Goal: Task Accomplishment & Management: Manage account settings

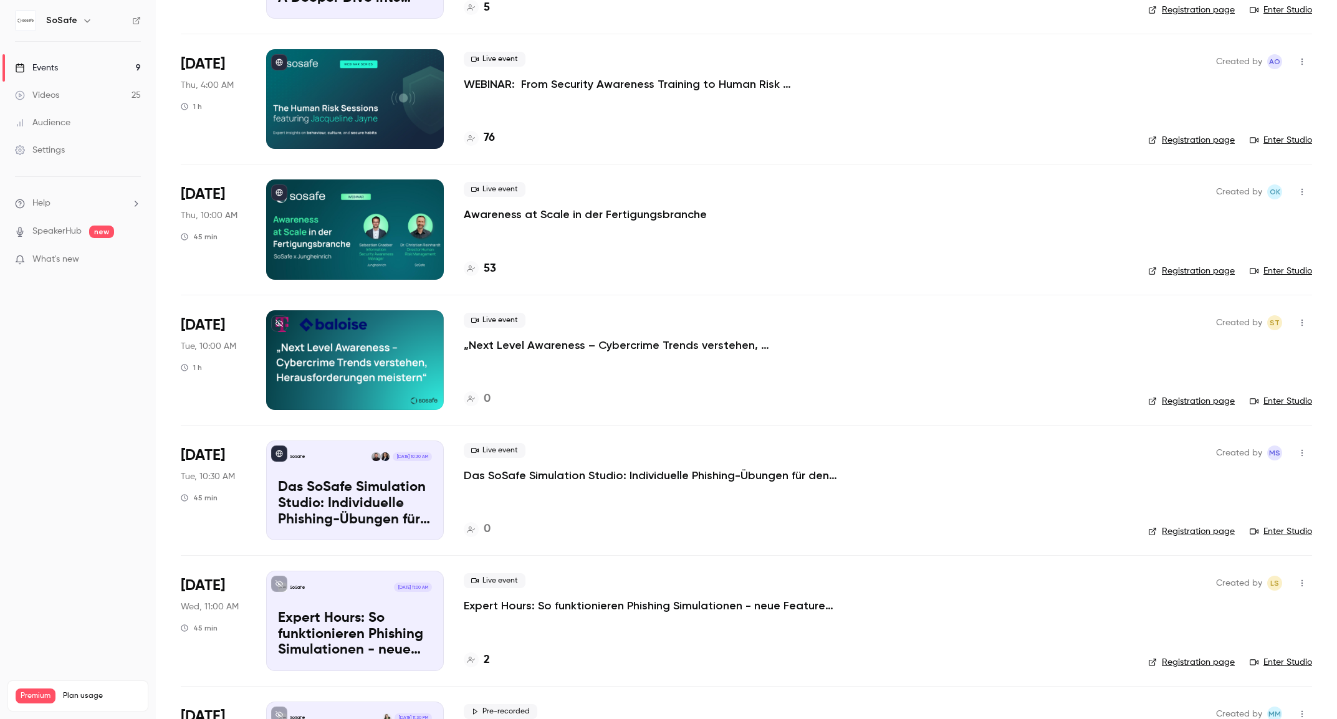
scroll to position [447, 0]
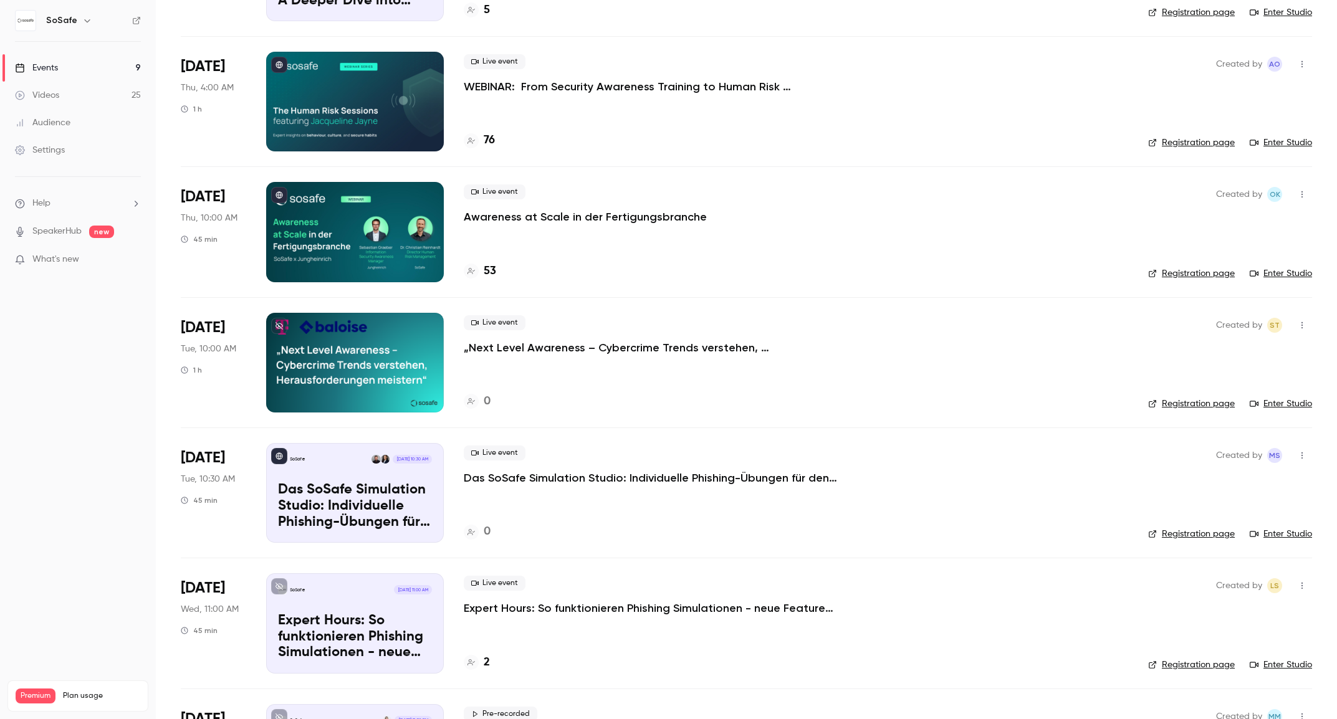
click at [302, 481] on div "SoSafe Sep 9, 10:30 AM Das SoSafe Simulation Studio: Individuelle Phishing-Übun…" at bounding box center [355, 493] width 178 height 100
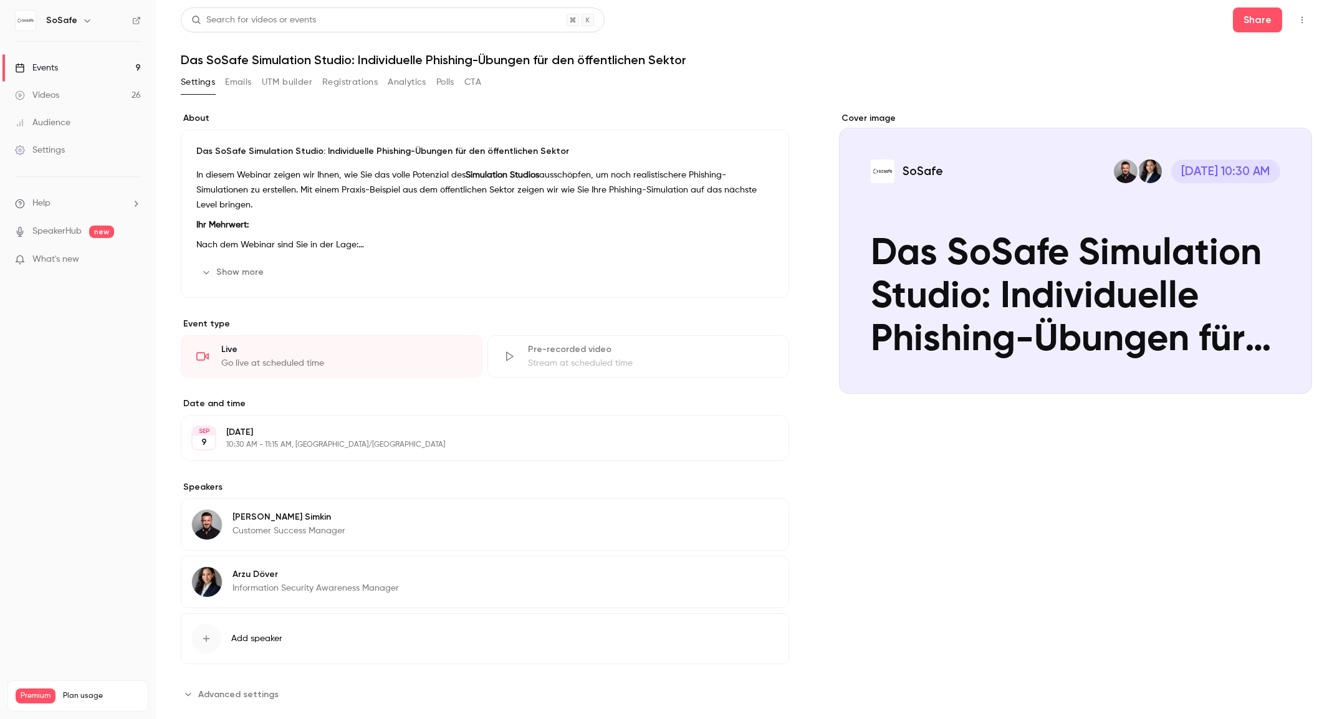
click at [352, 85] on button "Registrations" at bounding box center [349, 82] width 55 height 20
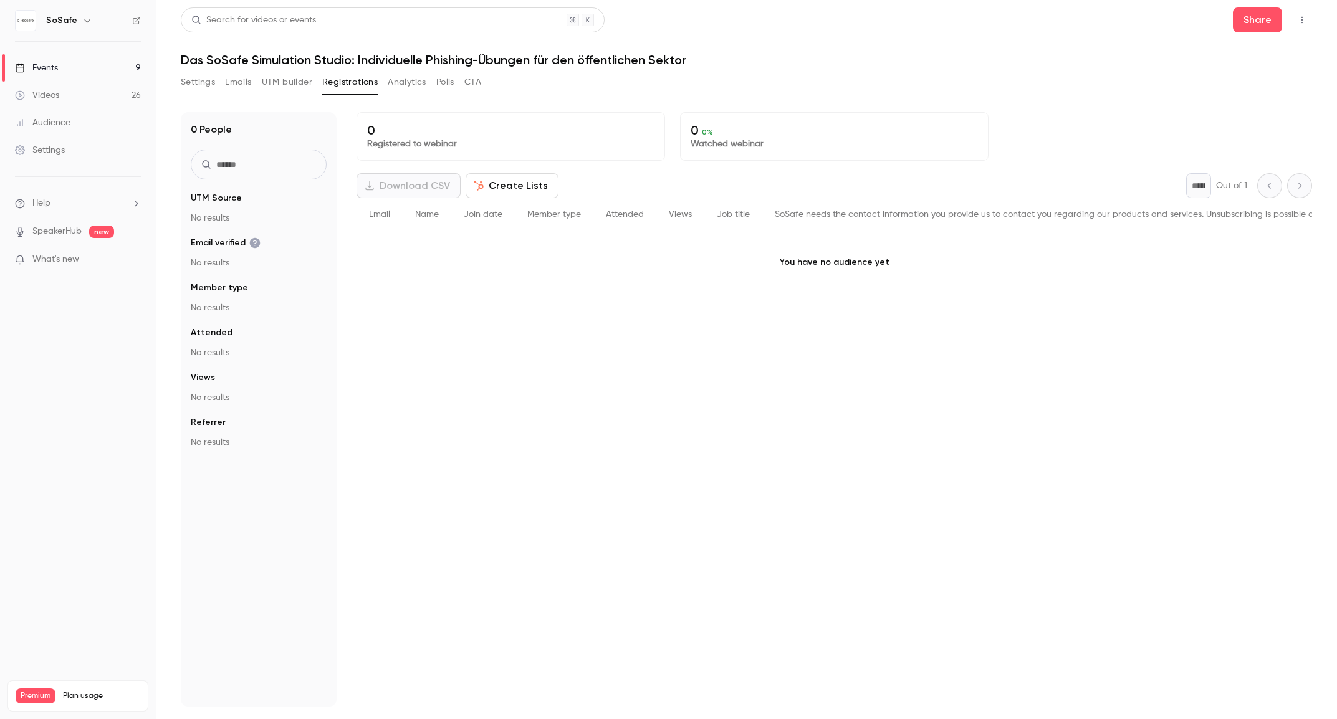
click at [206, 84] on button "Settings" at bounding box center [198, 82] width 34 height 20
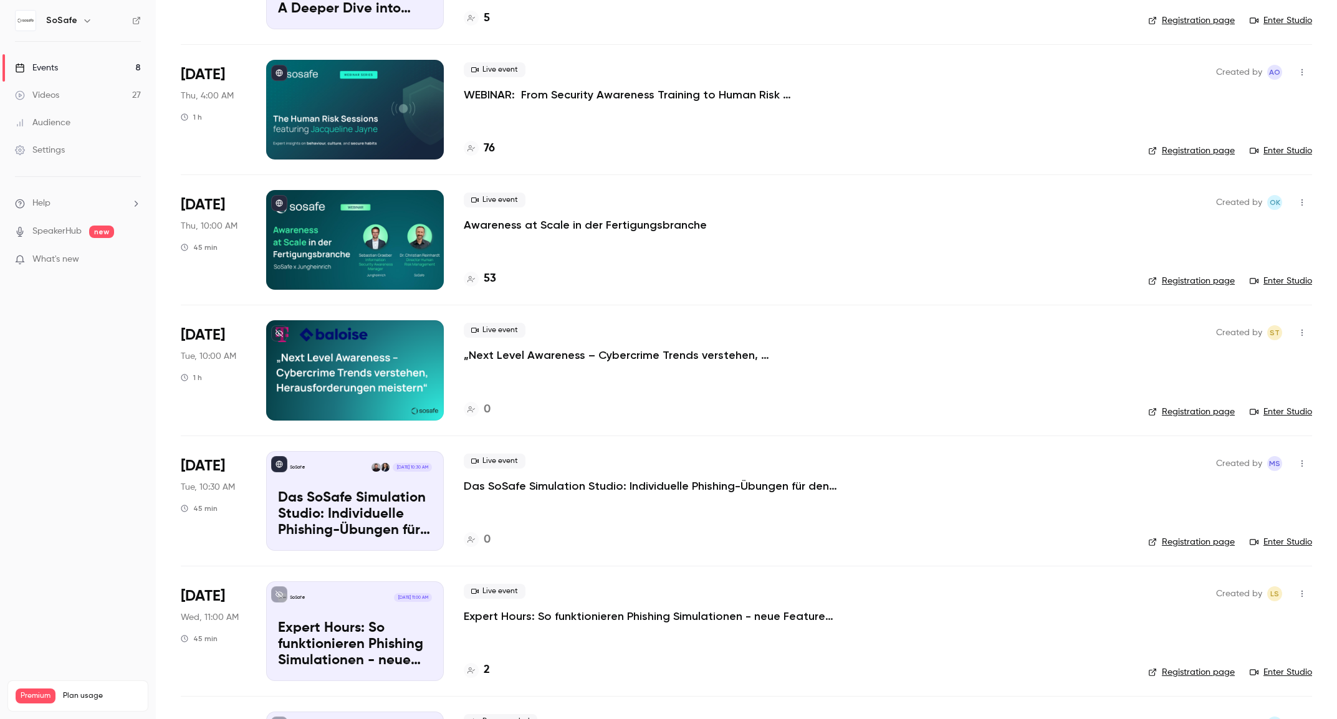
scroll to position [399, 0]
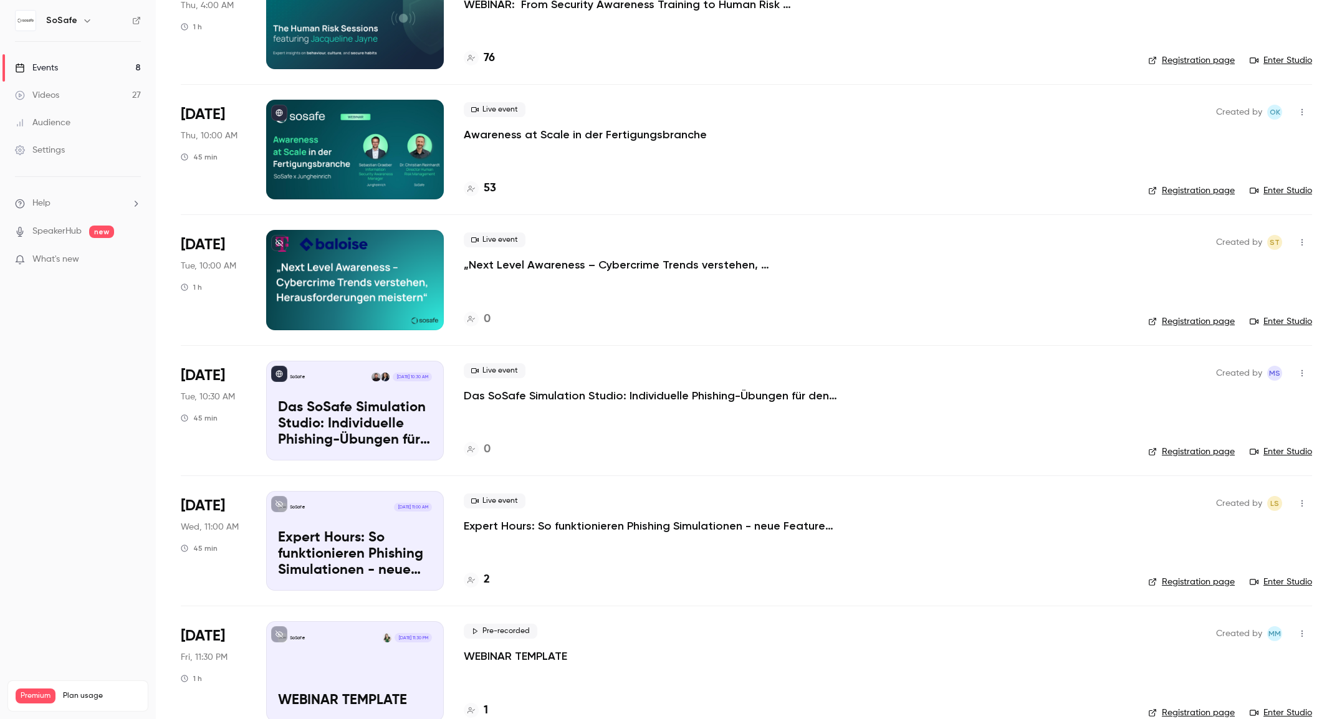
click at [629, 387] on div "Live event Das SoSafe Simulation Studio: Individuelle Phishing-Übungen für den …" at bounding box center [796, 383] width 665 height 40
click at [627, 388] on p "Das SoSafe Simulation Studio: Individuelle Phishing-Übungen für den öffentliche…" at bounding box center [651, 395] width 374 height 15
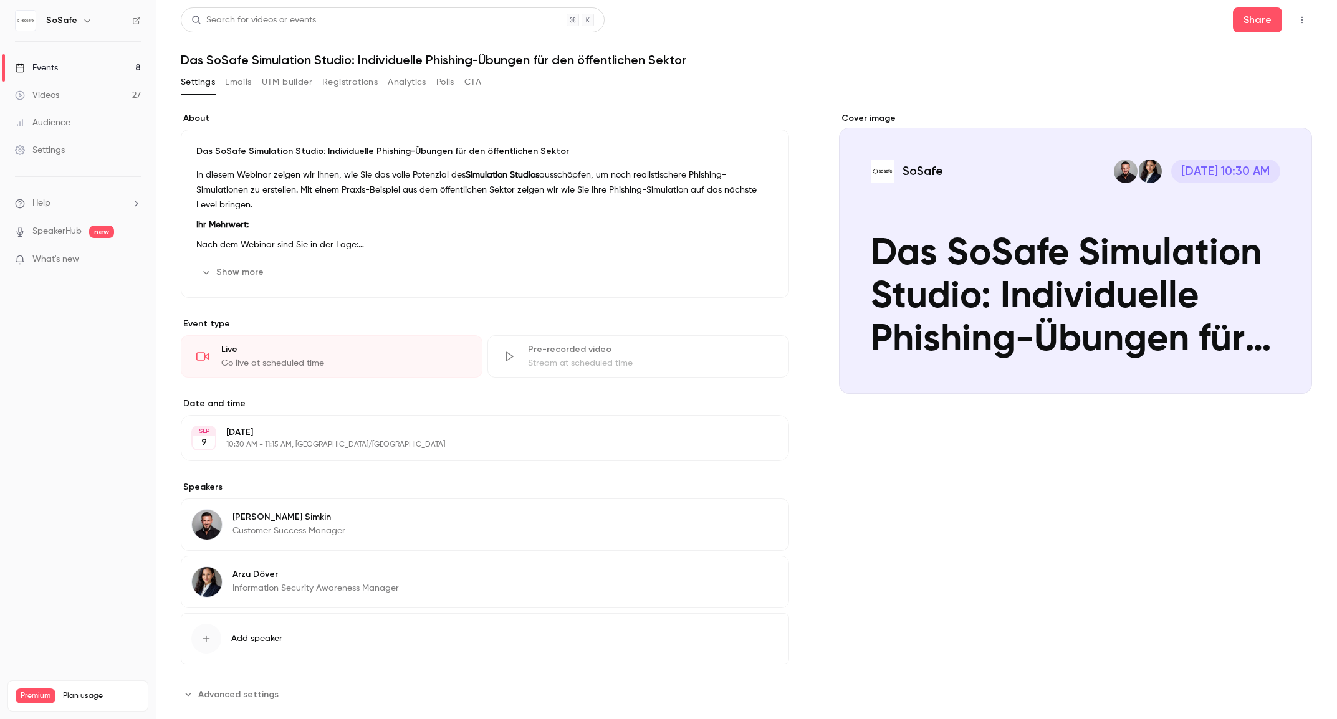
click at [340, 82] on button "Registrations" at bounding box center [349, 82] width 55 height 20
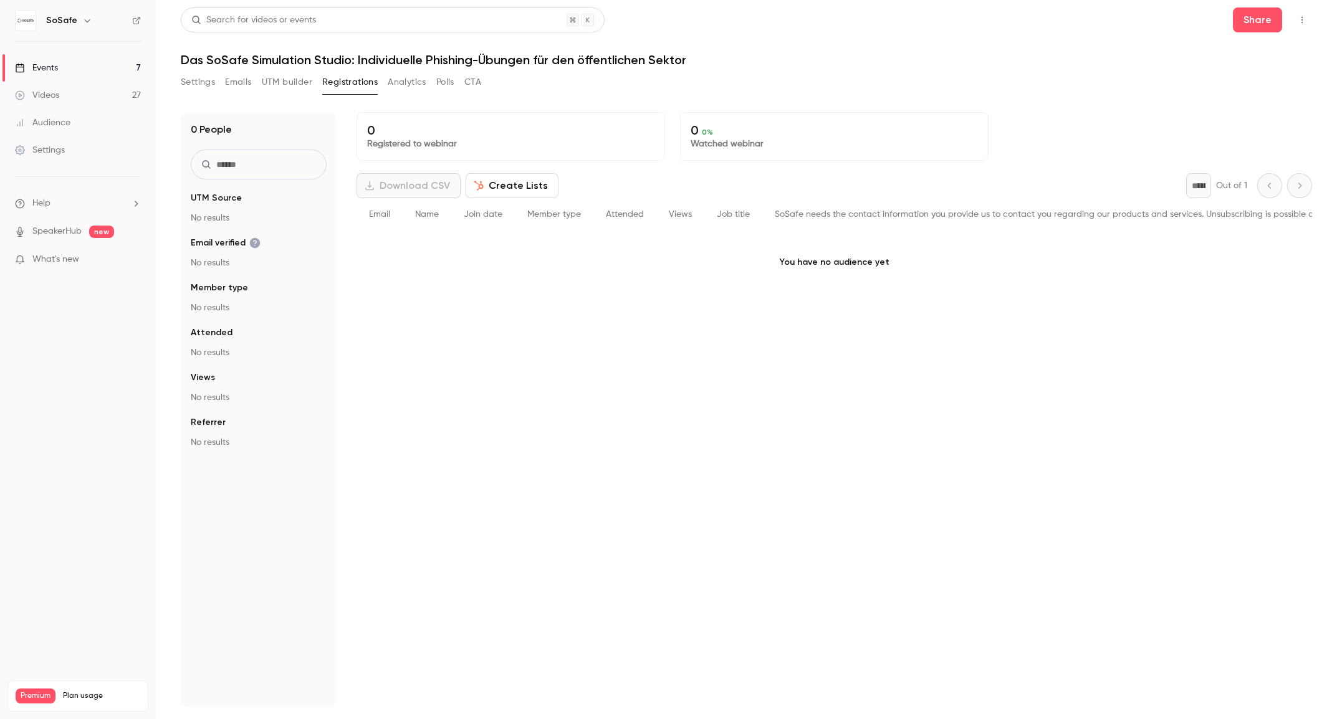
click at [87, 72] on link "Events 7" at bounding box center [78, 67] width 156 height 27
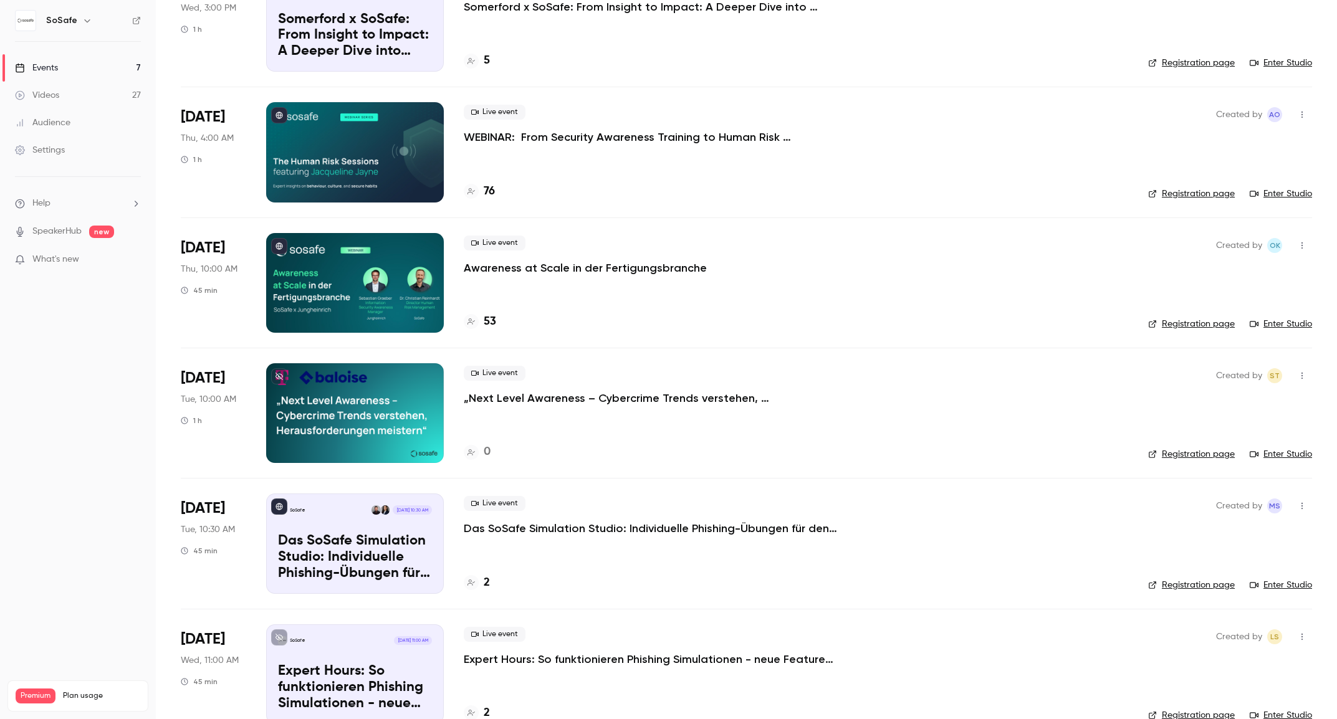
scroll to position [198, 0]
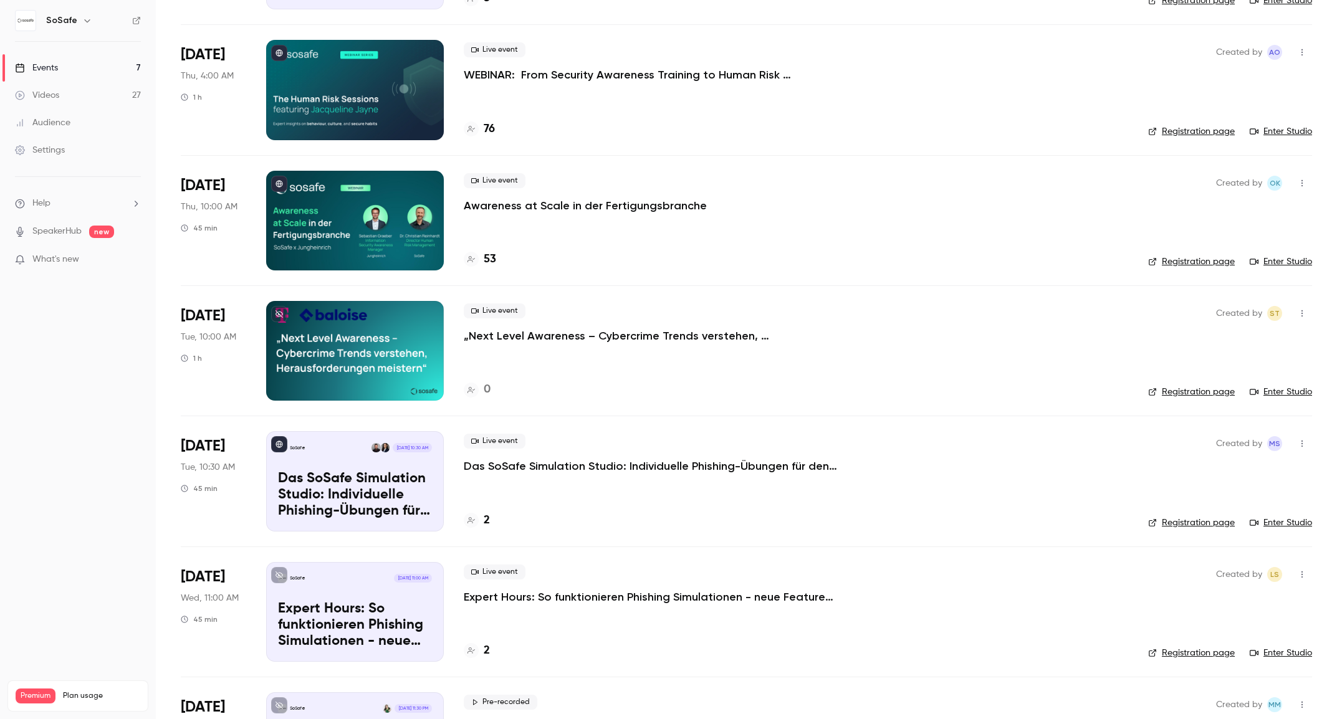
click at [653, 468] on p "Das SoSafe Simulation Studio: Individuelle Phishing-Übungen für den öffentliche…" at bounding box center [651, 466] width 374 height 15
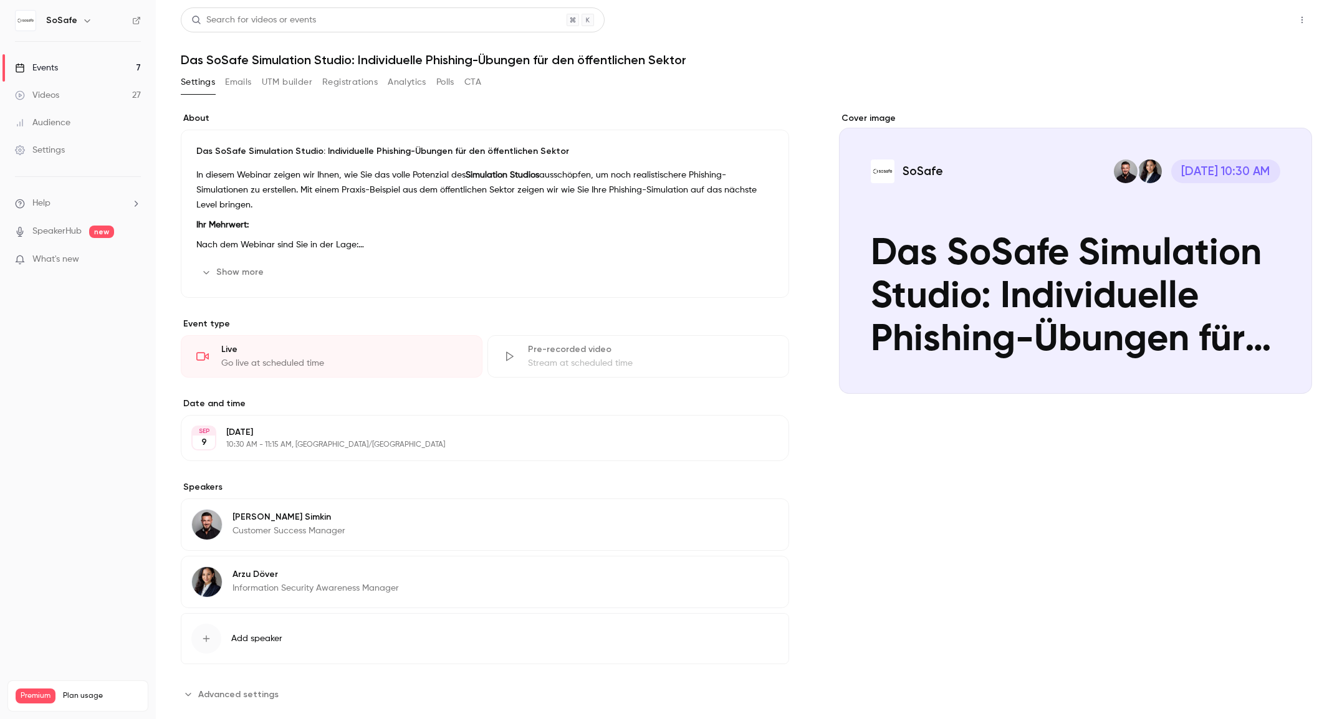
click at [1254, 13] on button "Share" at bounding box center [1257, 19] width 49 height 25
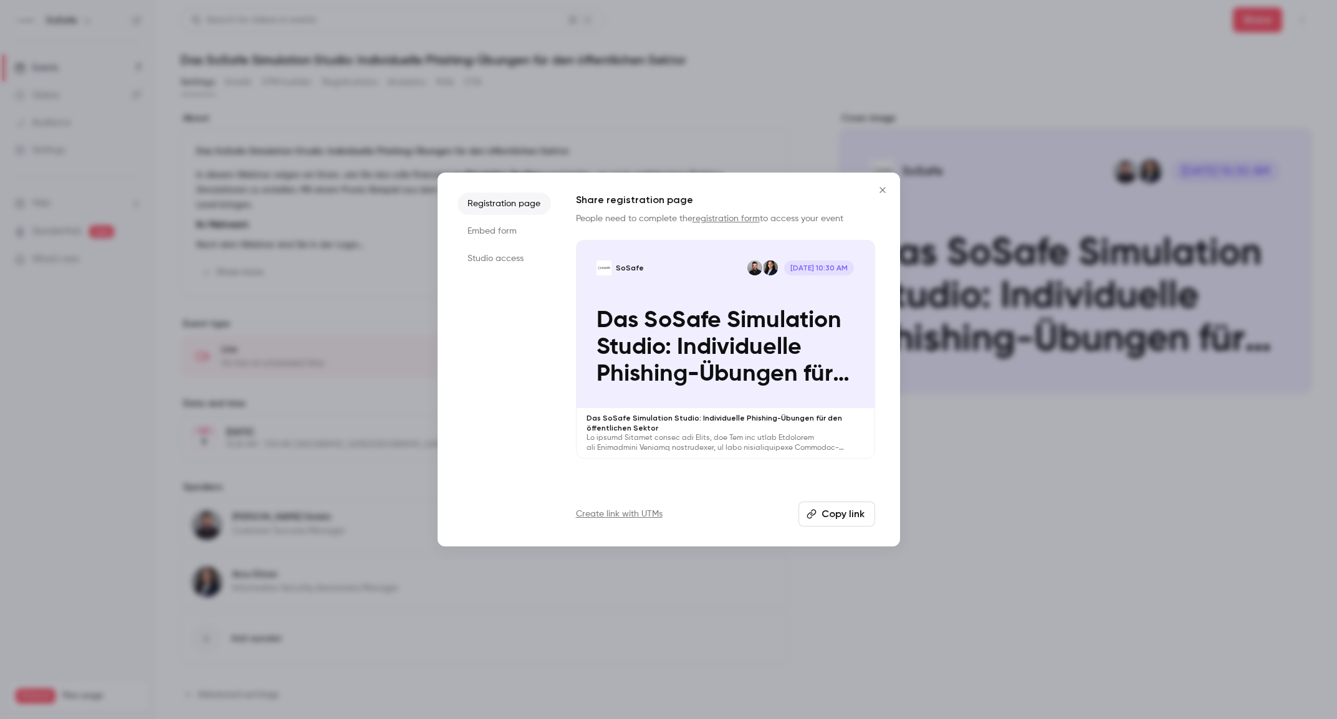
click at [825, 508] on button "Copy link" at bounding box center [837, 514] width 77 height 25
click at [883, 192] on icon "Close" at bounding box center [882, 190] width 15 height 10
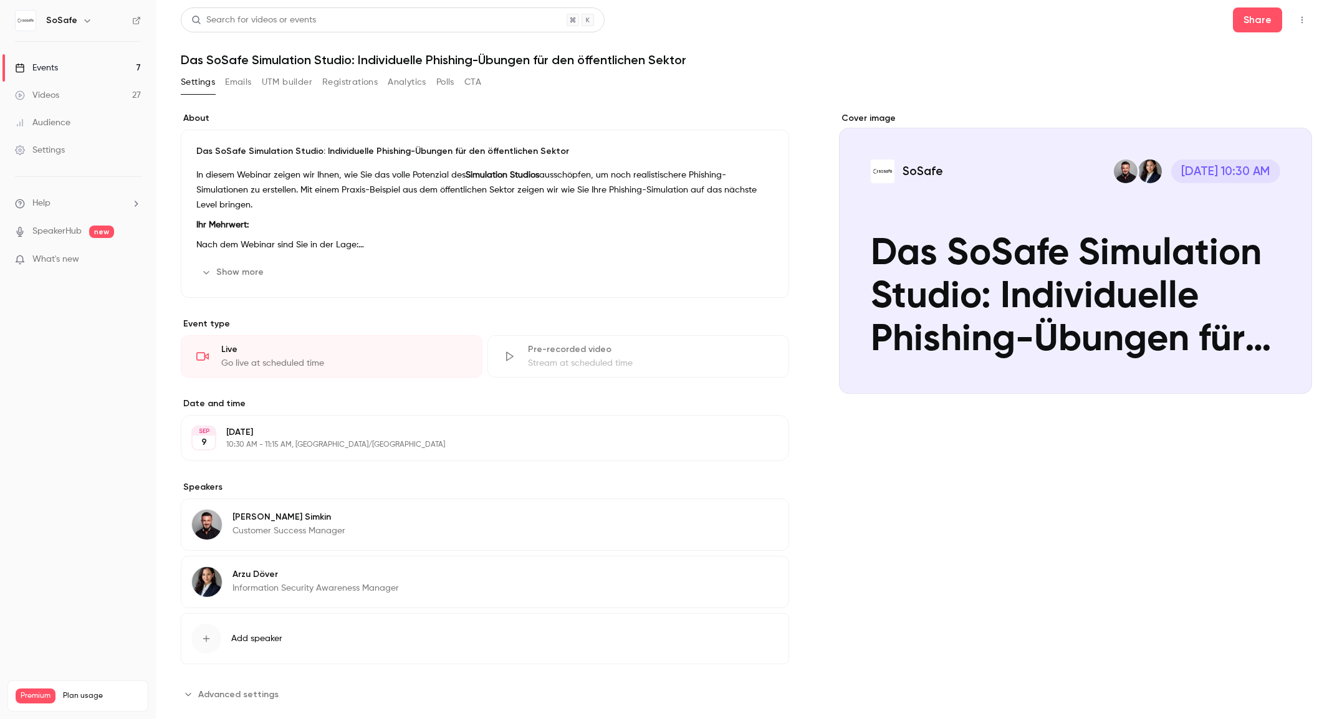
click at [234, 78] on button "Emails" at bounding box center [238, 82] width 26 height 20
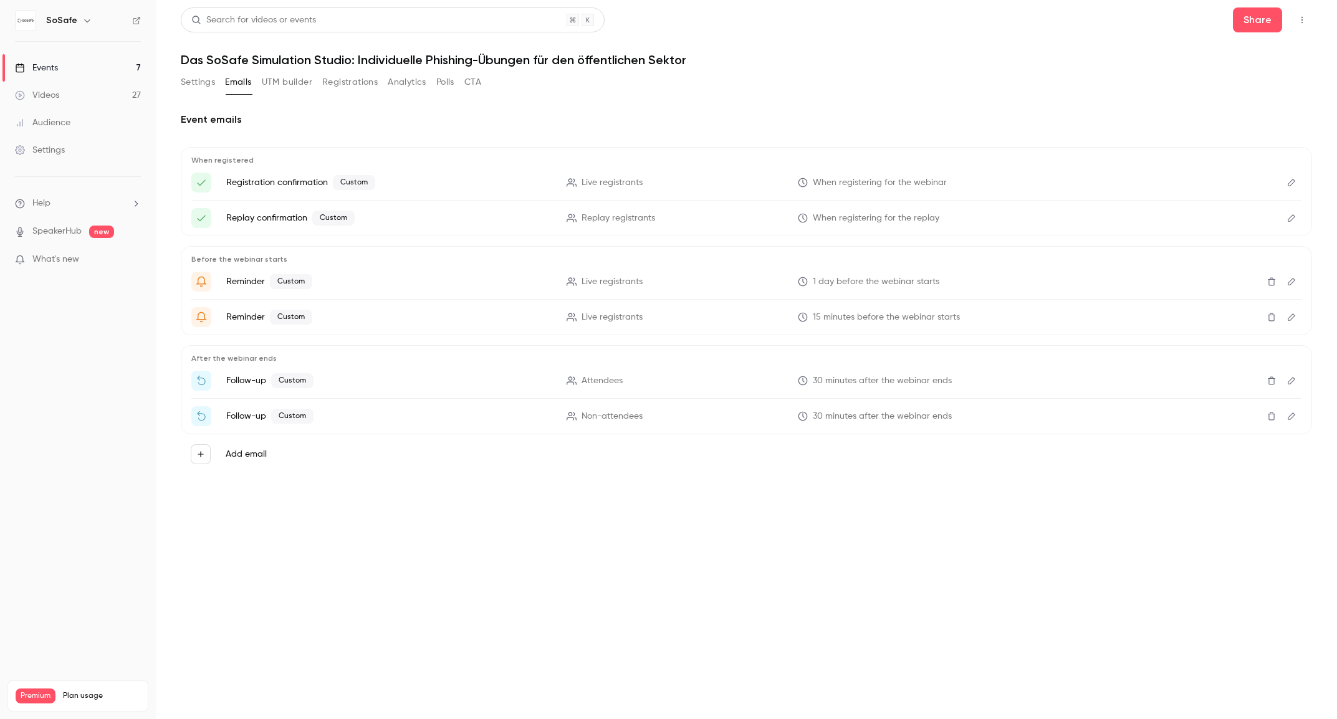
click at [1288, 185] on icon "Edit" at bounding box center [1291, 182] width 7 height 7
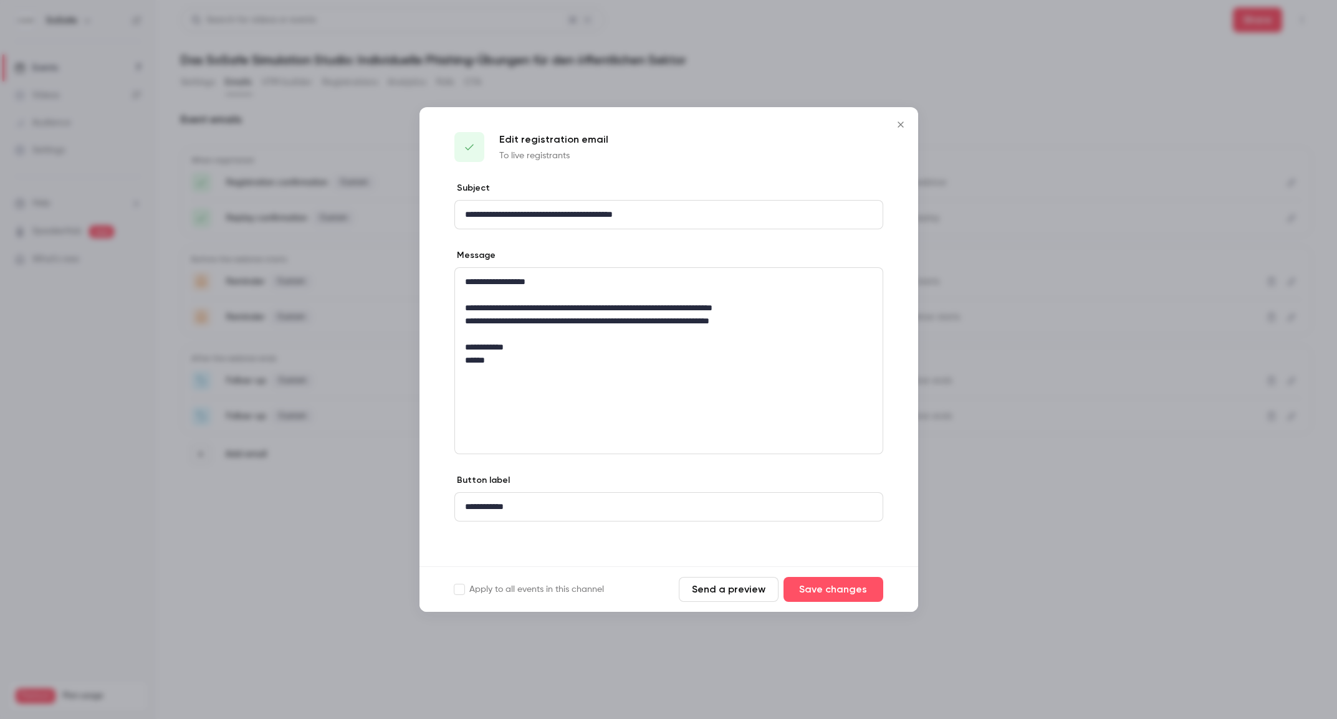
click at [900, 127] on icon "Close" at bounding box center [900, 125] width 15 height 10
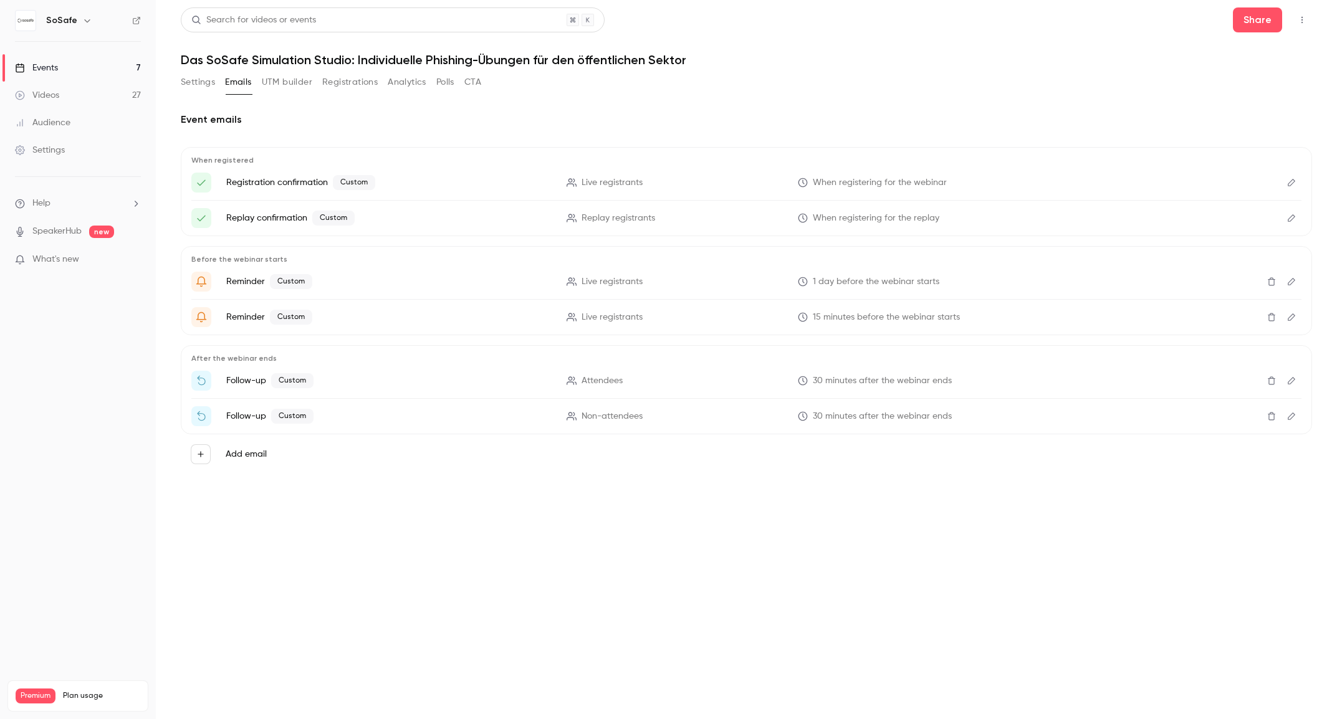
click at [352, 85] on button "Registrations" at bounding box center [349, 82] width 55 height 20
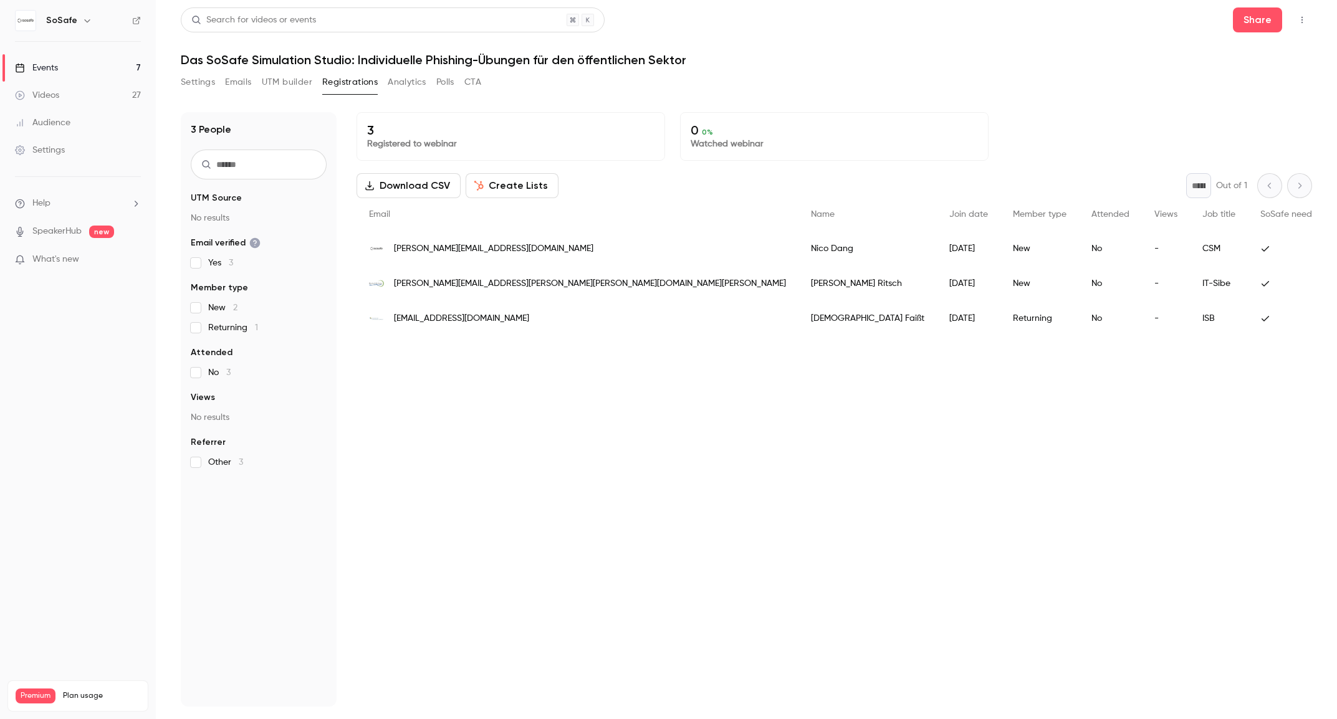
click at [241, 84] on button "Emails" at bounding box center [238, 82] width 26 height 20
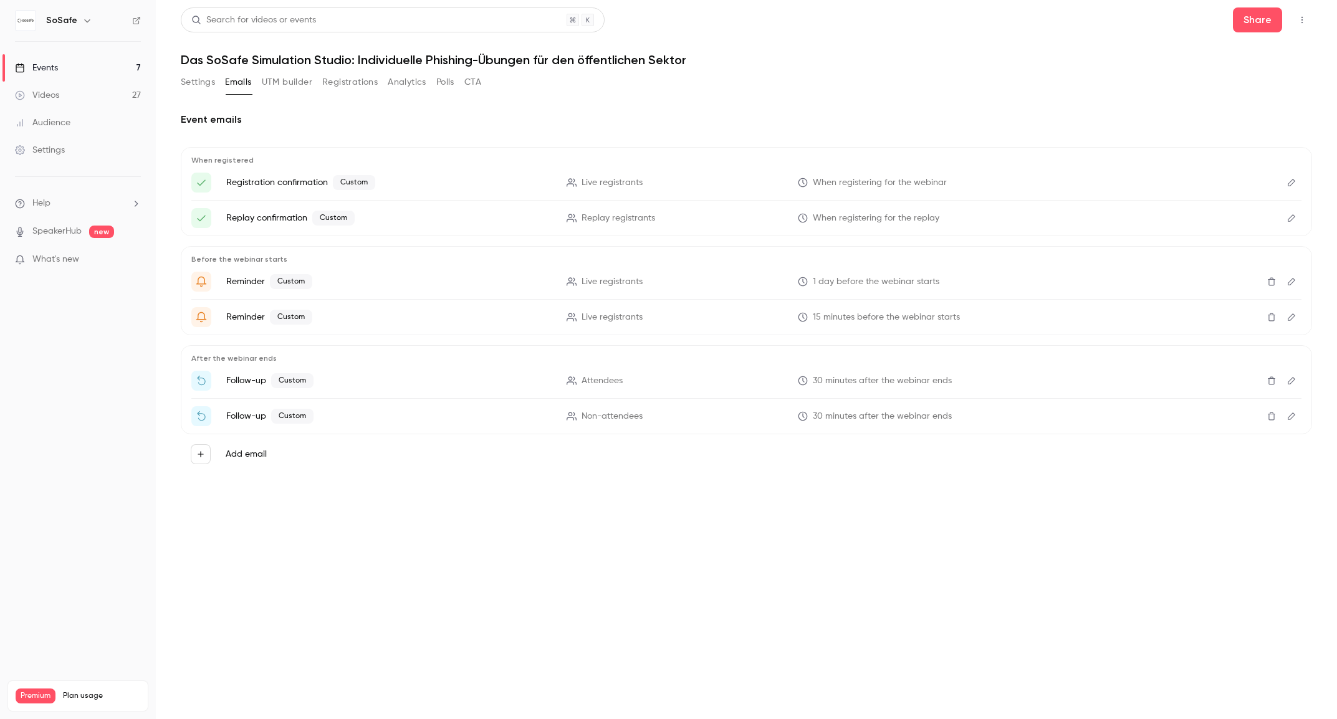
click at [1287, 184] on icon "Edit" at bounding box center [1292, 182] width 10 height 9
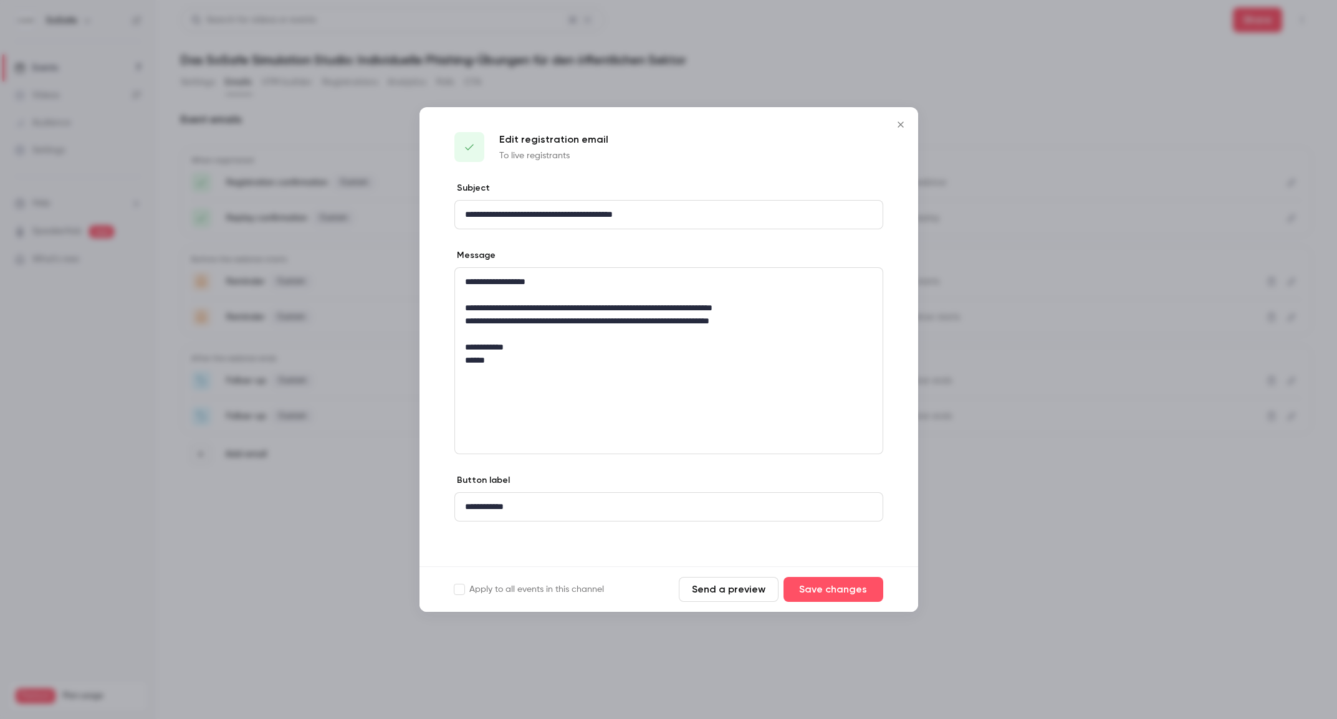
drag, startPoint x: 903, startPoint y: 127, endPoint x: 914, endPoint y: 134, distance: 13.0
click at [903, 127] on icon "Close" at bounding box center [900, 125] width 15 height 10
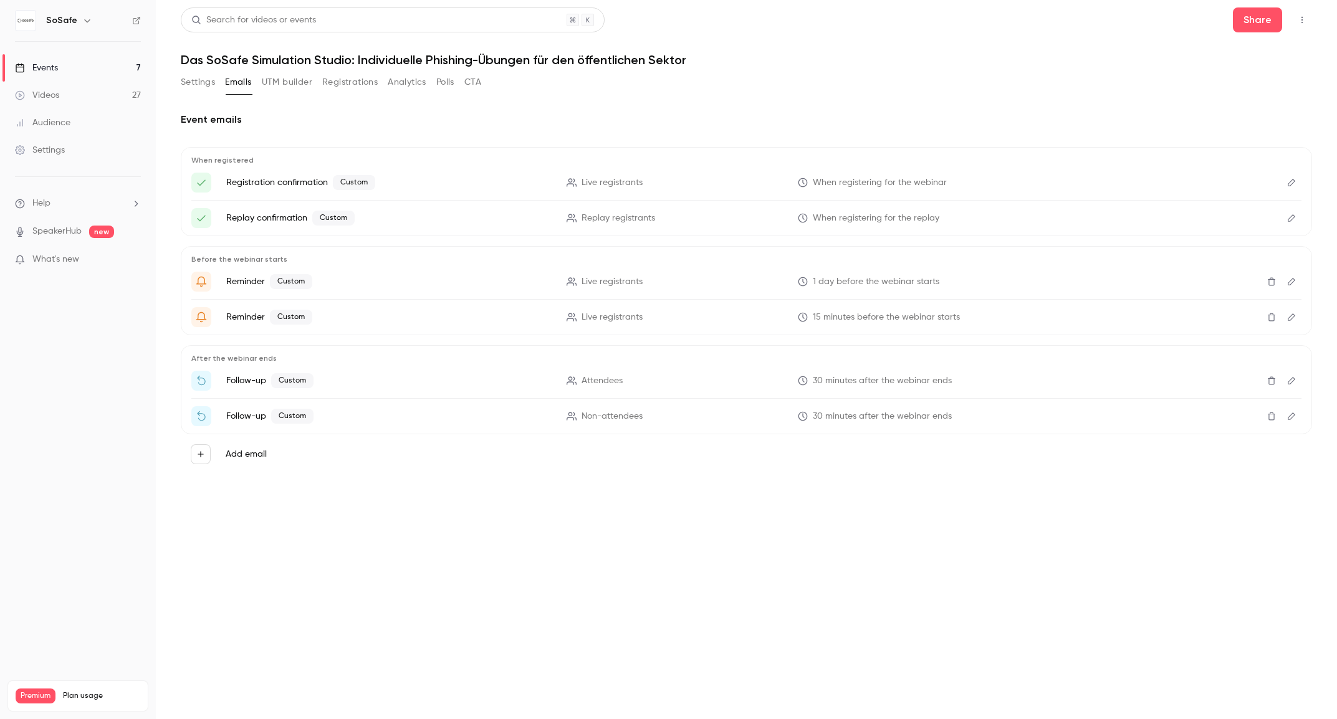
click at [1294, 185] on icon "Edit" at bounding box center [1292, 182] width 10 height 9
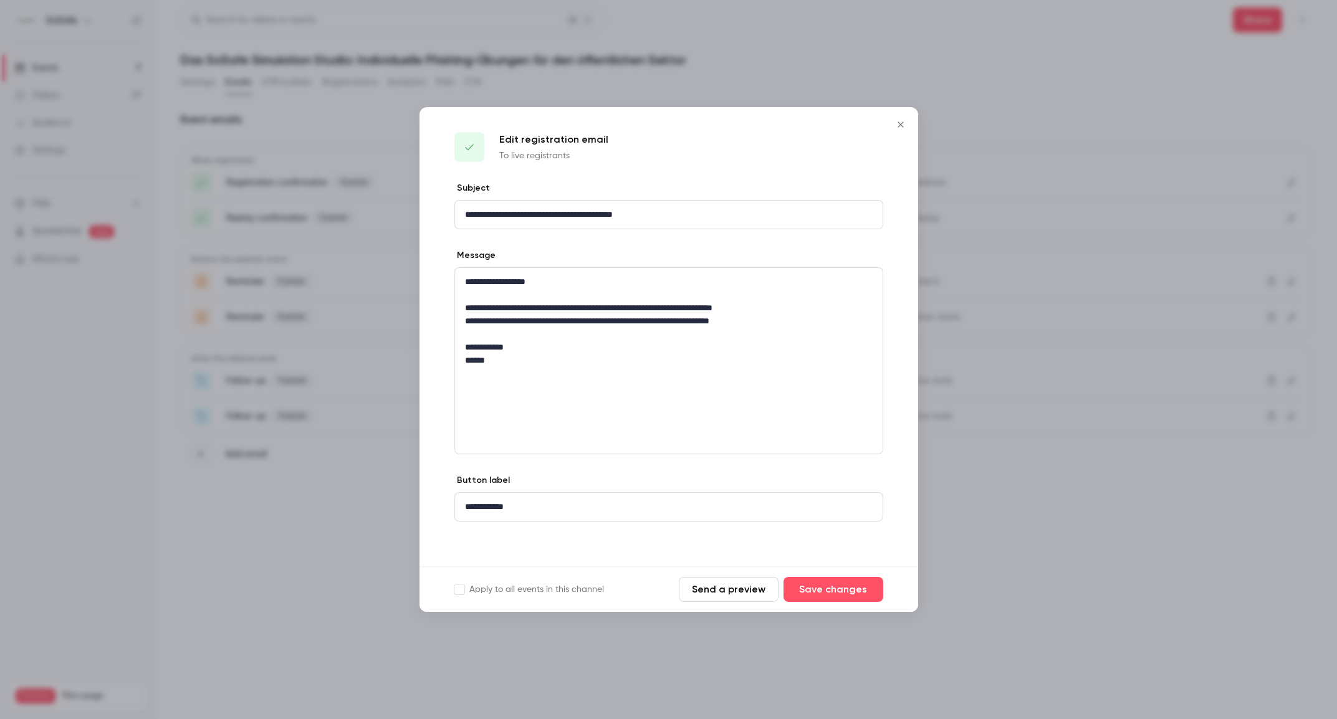
click at [895, 126] on icon "Close" at bounding box center [900, 125] width 15 height 10
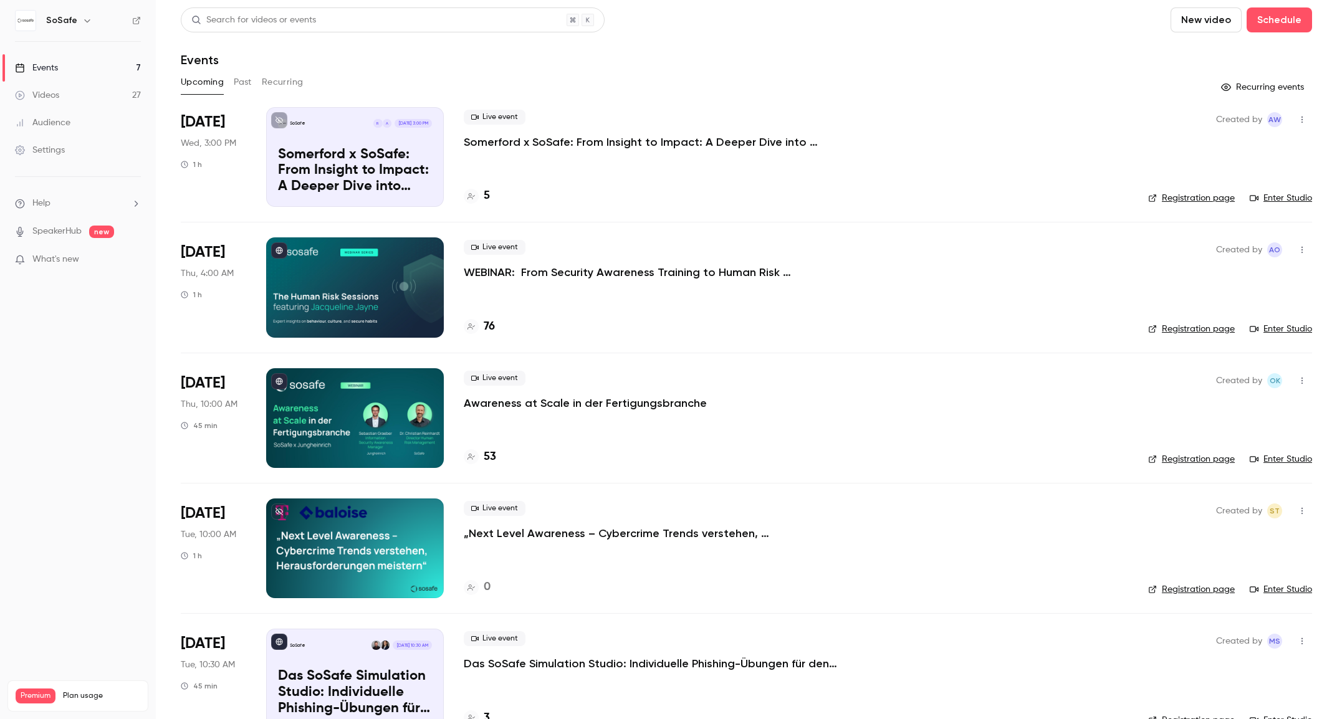
click at [238, 85] on button "Past" at bounding box center [243, 82] width 18 height 20
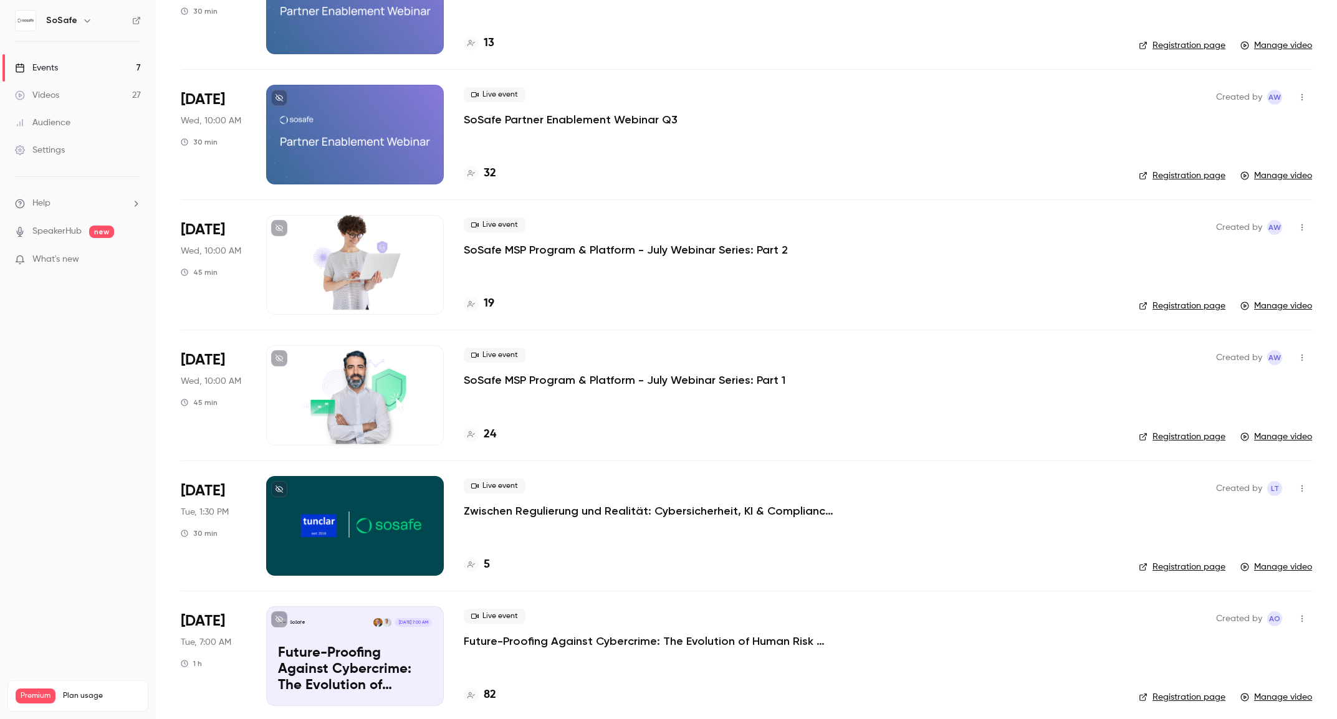
scroll to position [680, 0]
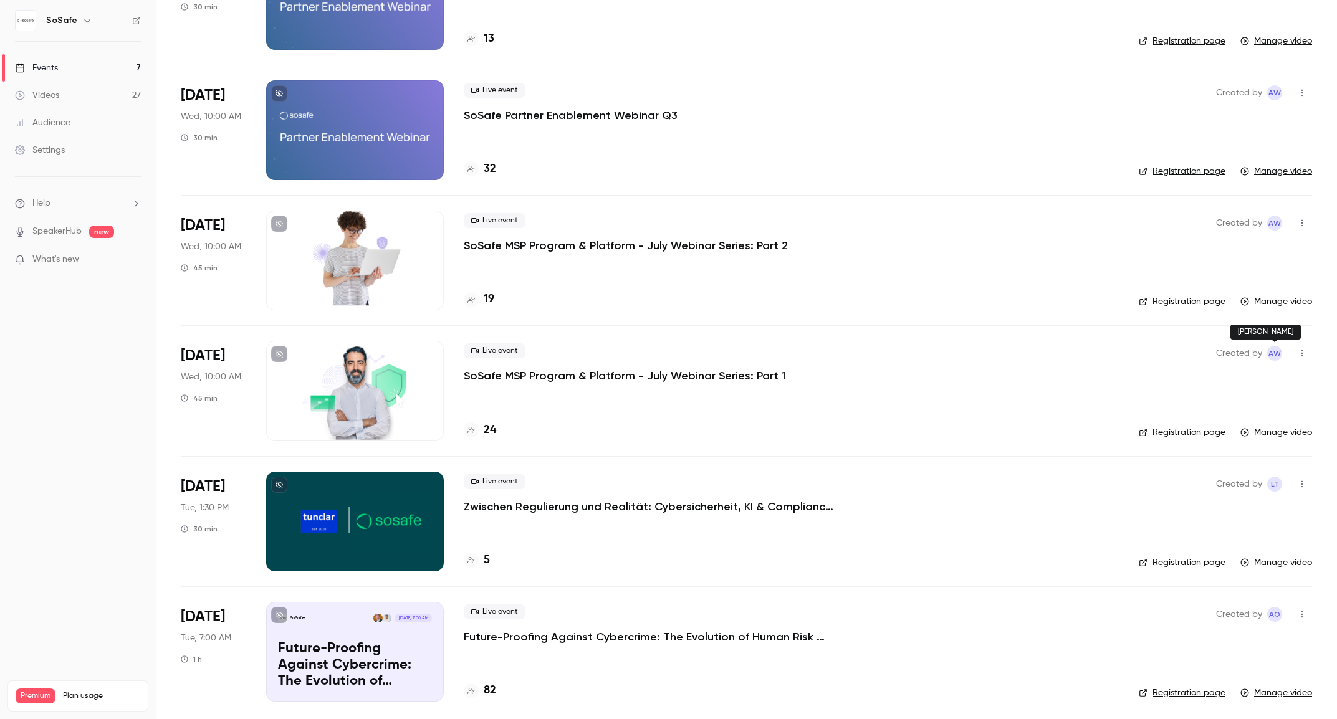
drag, startPoint x: 1311, startPoint y: 334, endPoint x: 1236, endPoint y: 332, distance: 74.8
click at [1236, 332] on div "Alexandra Wasilewski" at bounding box center [1266, 332] width 70 height 15
copy div "Alexandra Wasilewski"
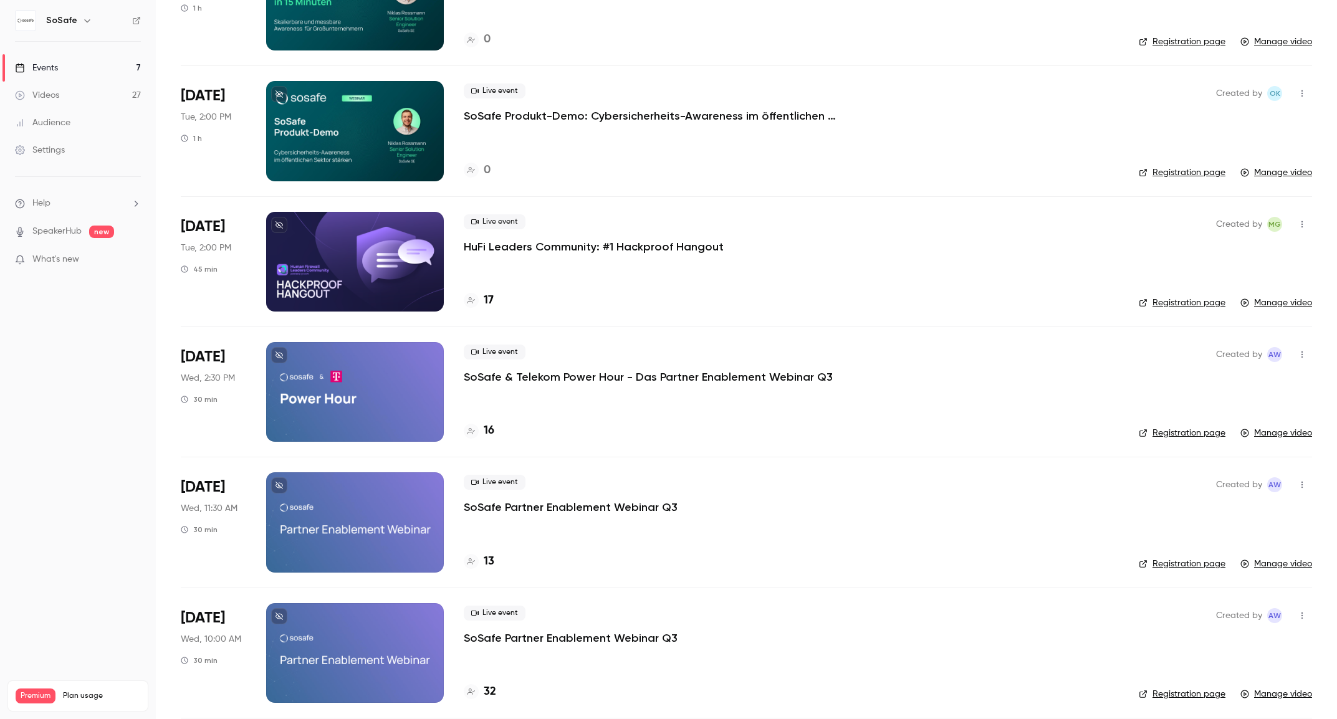
scroll to position [0, 0]
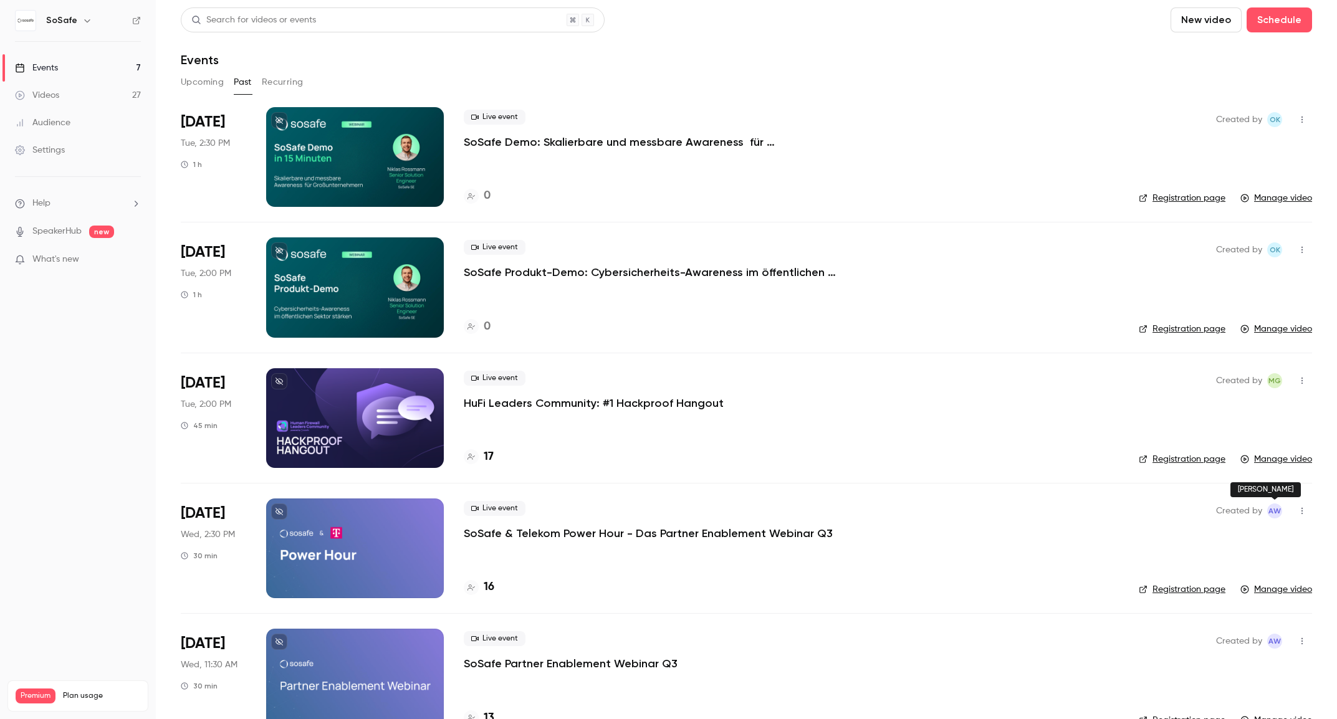
drag, startPoint x: 1315, startPoint y: 489, endPoint x: 1231, endPoint y: 491, distance: 83.6
click at [1231, 490] on div "Alexandra Wasilewski" at bounding box center [1266, 490] width 70 height 15
copy div "Alexandra Wasilewski"
click at [208, 84] on button "Upcoming" at bounding box center [202, 82] width 43 height 20
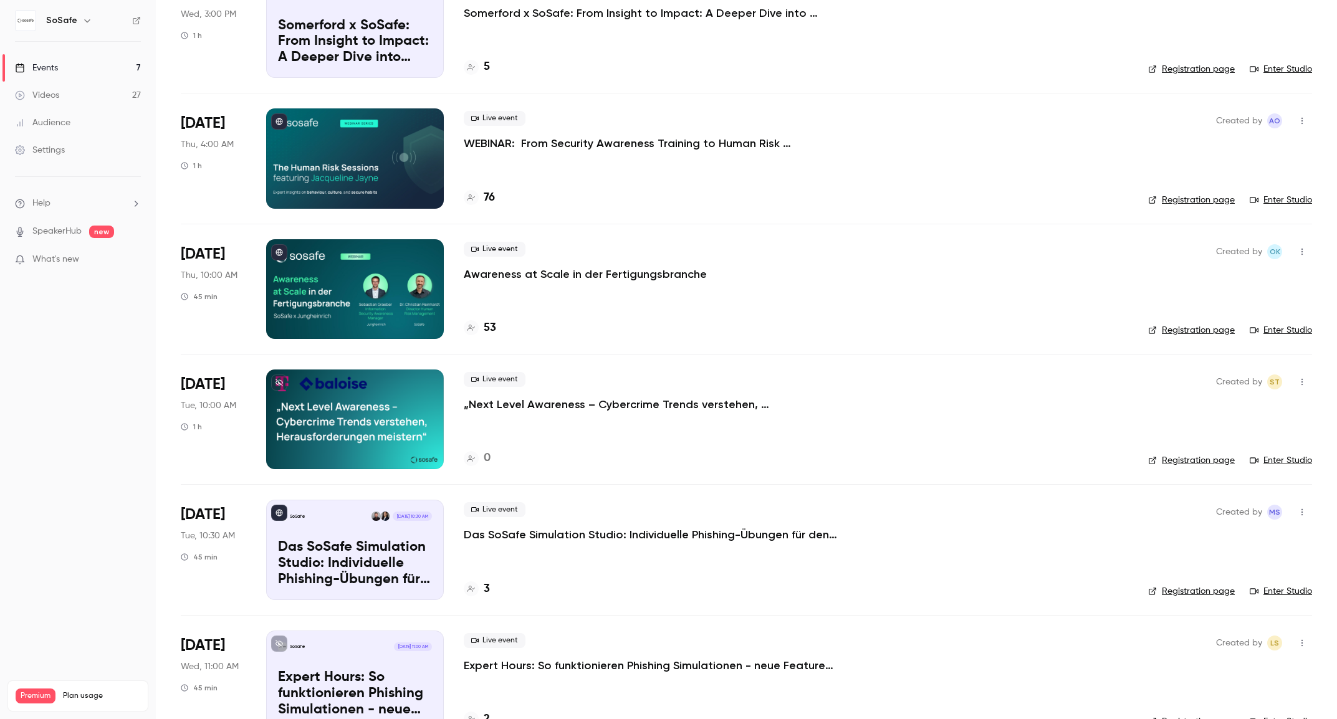
scroll to position [271, 0]
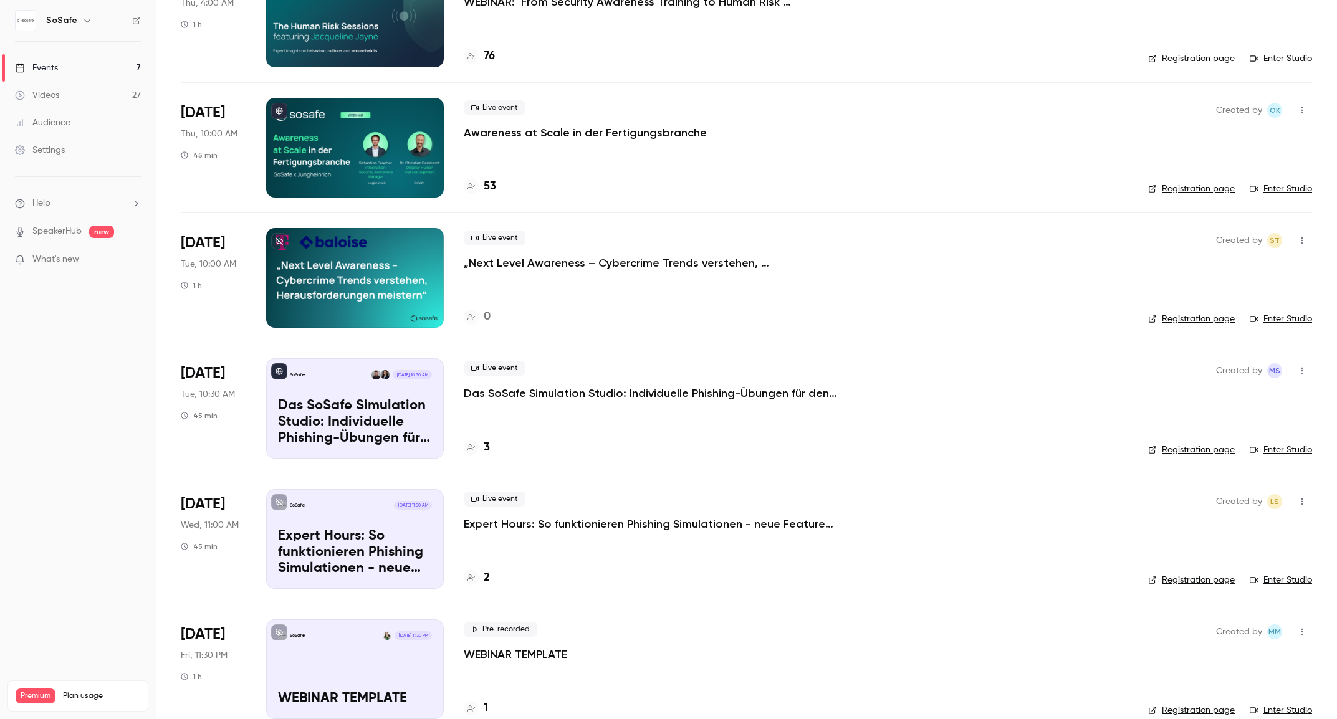
drag, startPoint x: 584, startPoint y: 411, endPoint x: 580, endPoint y: 399, distance: 13.0
click at [584, 411] on div "Live event Das SoSafe Simulation Studio: Individuelle Phishing-Übungen für den …" at bounding box center [796, 408] width 665 height 100
click at [580, 391] on p "Das SoSafe Simulation Studio: Individuelle Phishing-Übungen für den öffentliche…" at bounding box center [651, 393] width 374 height 15
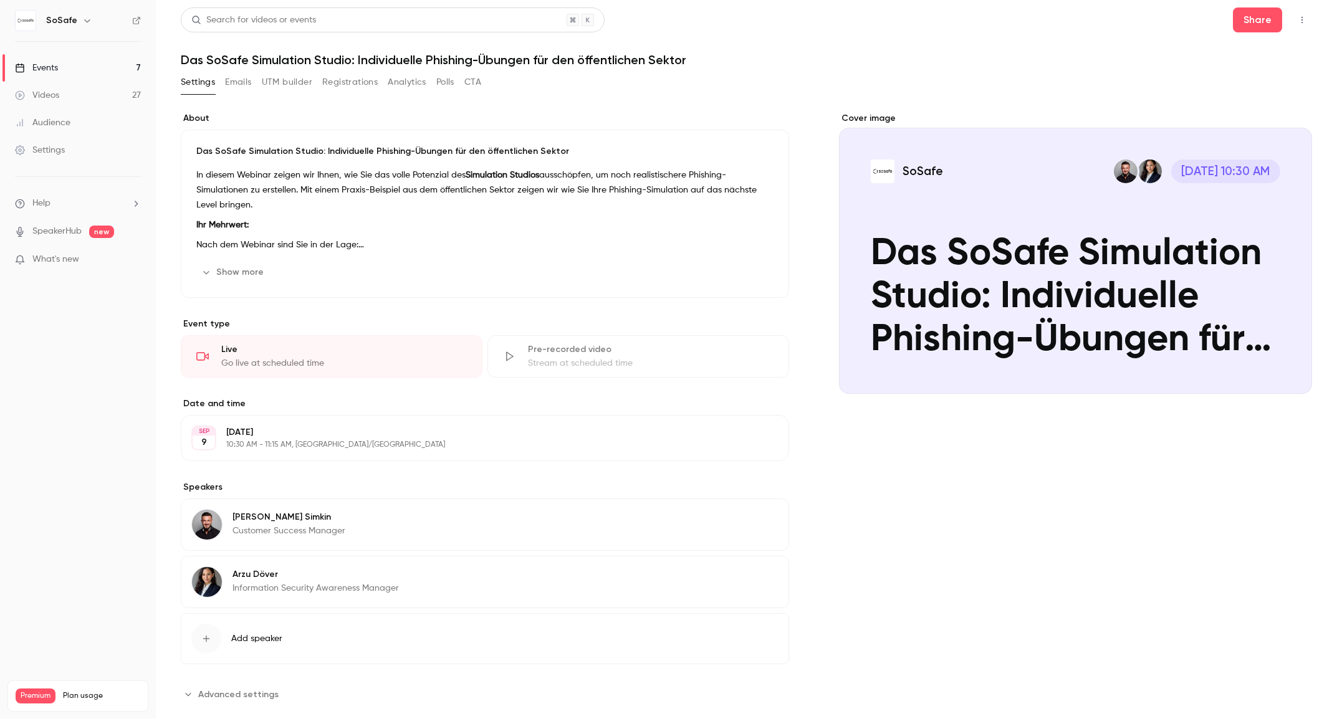
click at [335, 77] on button "Registrations" at bounding box center [349, 82] width 55 height 20
